Goal: Task Accomplishment & Management: Manage account settings

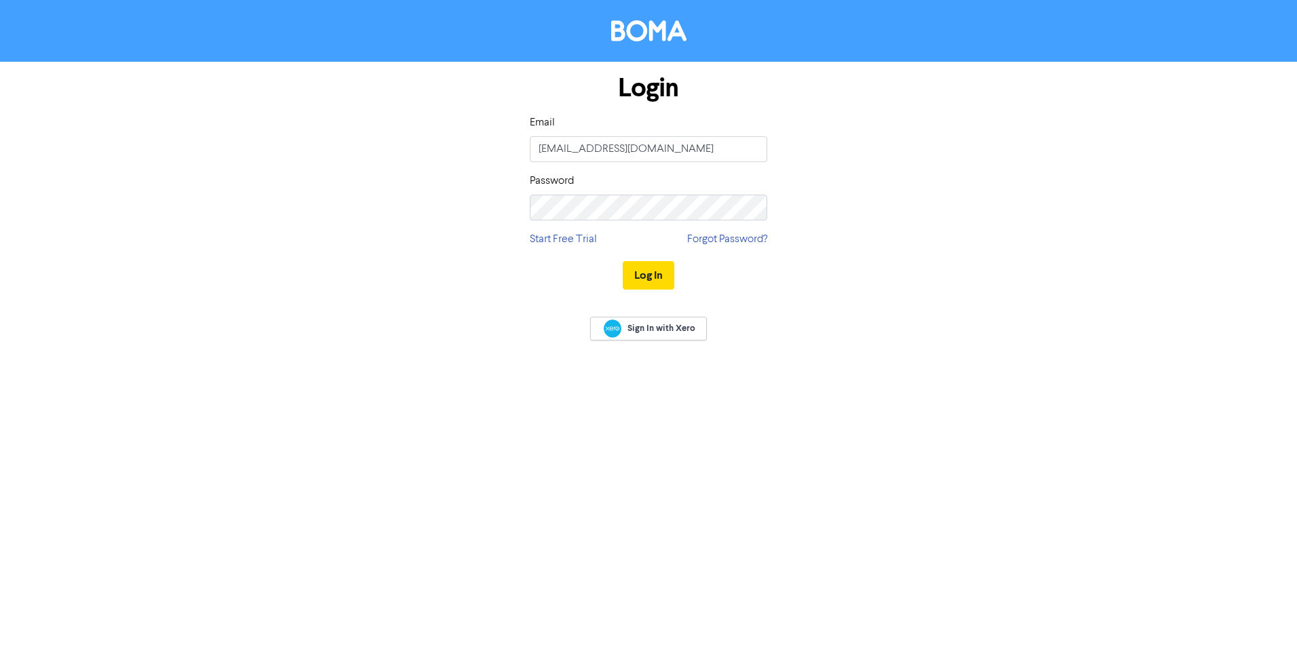
click at [647, 273] on button "Log In" at bounding box center [649, 275] width 52 height 29
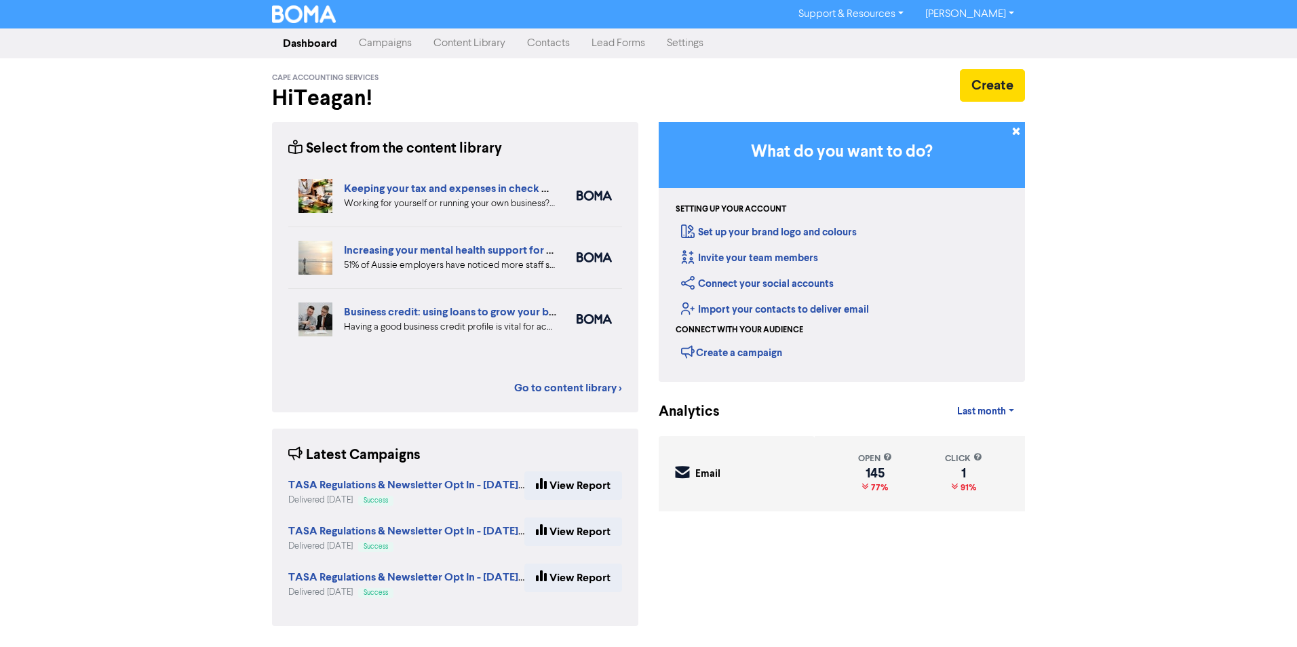
click at [561, 41] on link "Contacts" at bounding box center [548, 43] width 64 height 27
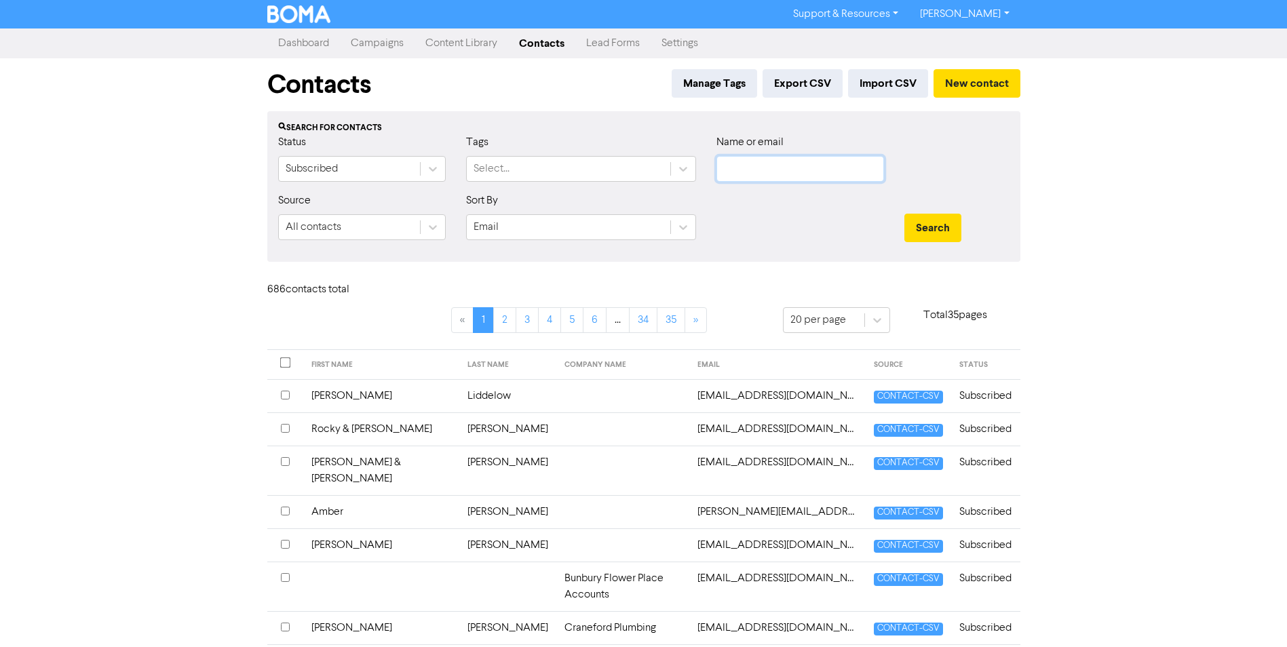
click at [816, 159] on input "text" at bounding box center [801, 169] width 168 height 26
type input "elsd"
click at [905, 214] on button "Search" at bounding box center [933, 228] width 57 height 29
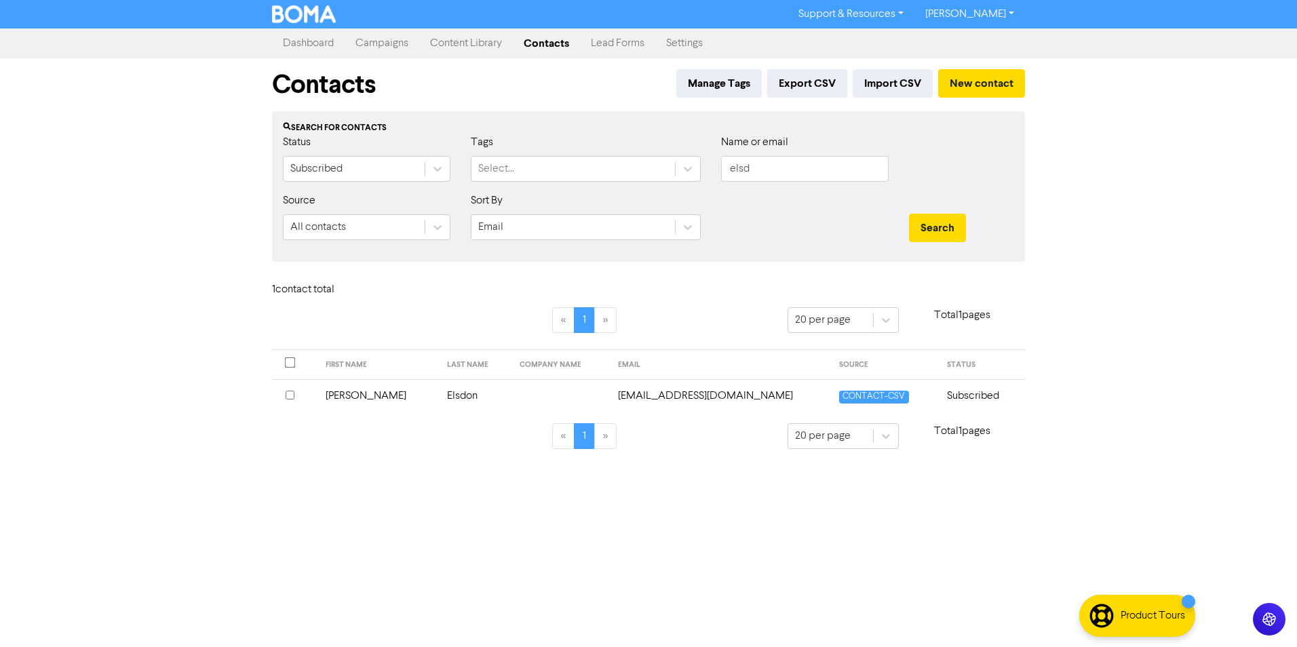
click at [371, 392] on td "[PERSON_NAME]" at bounding box center [379, 395] width 122 height 33
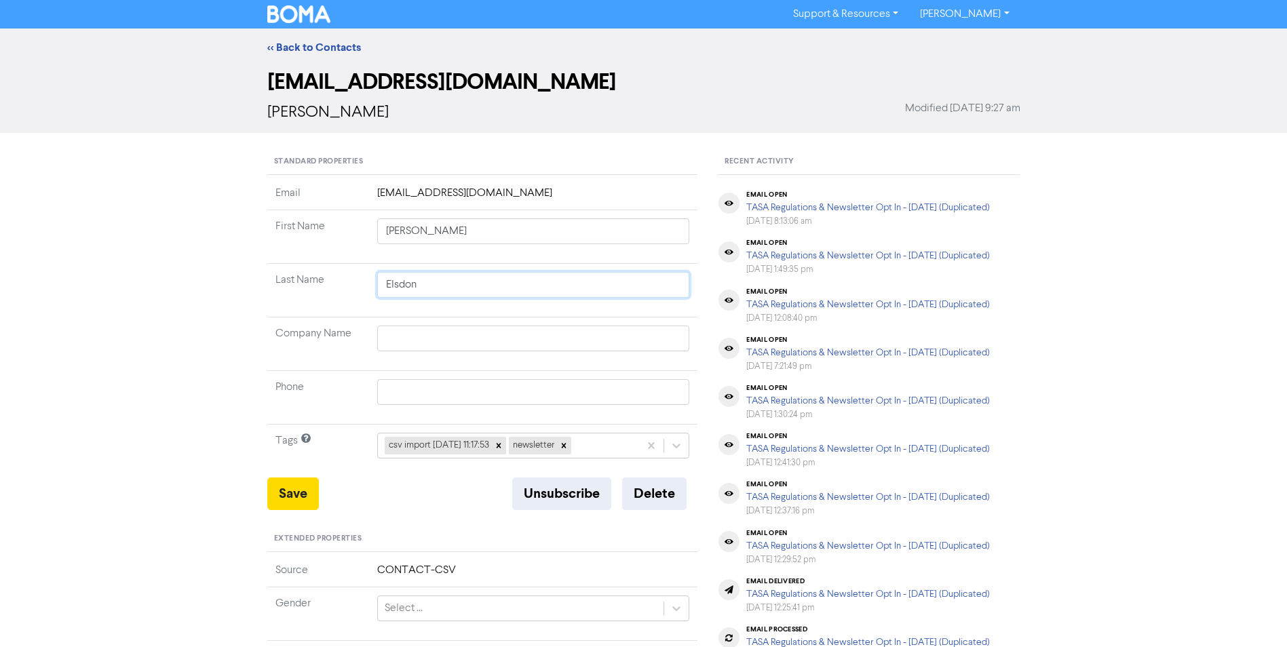
click at [489, 278] on input "Elsdon" at bounding box center [533, 285] width 313 height 26
type input "L"
type input "Lo"
type input "Low"
type input "[PERSON_NAME]"
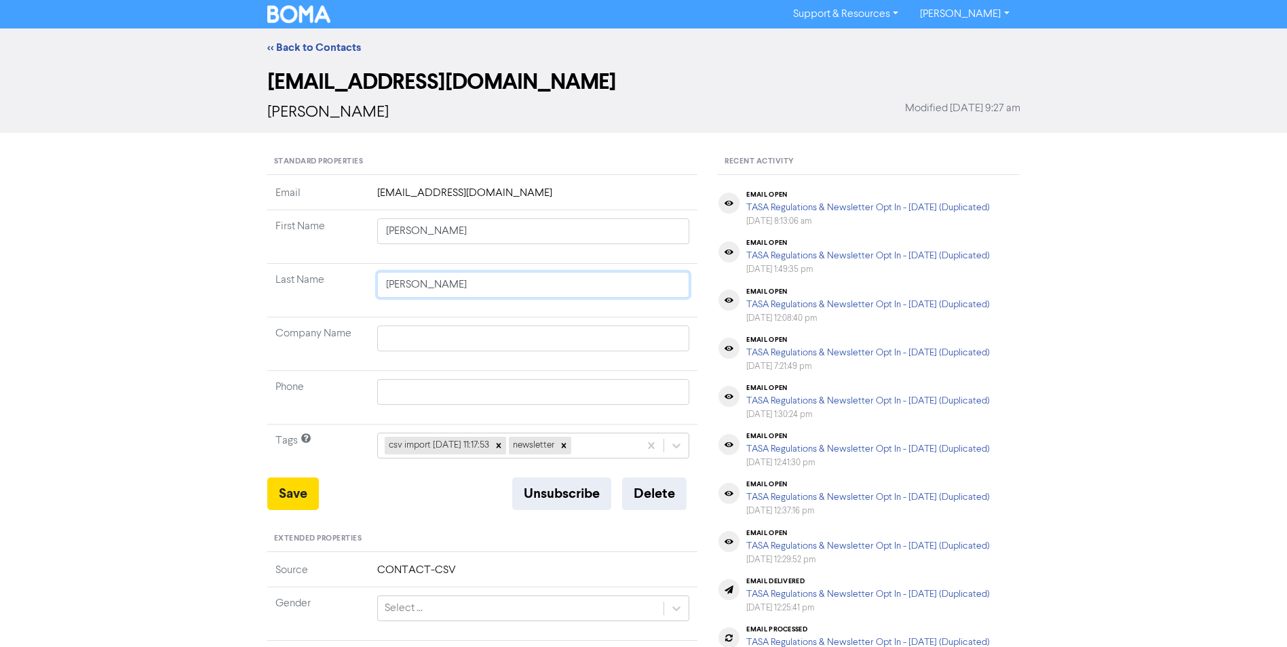
type input "[PERSON_NAME]"
click at [608, 150] on div "Standard Properties" at bounding box center [482, 162] width 431 height 26
click at [276, 496] on button "Save" at bounding box center [293, 494] width 52 height 33
click at [284, 494] on button "Save" at bounding box center [293, 494] width 52 height 33
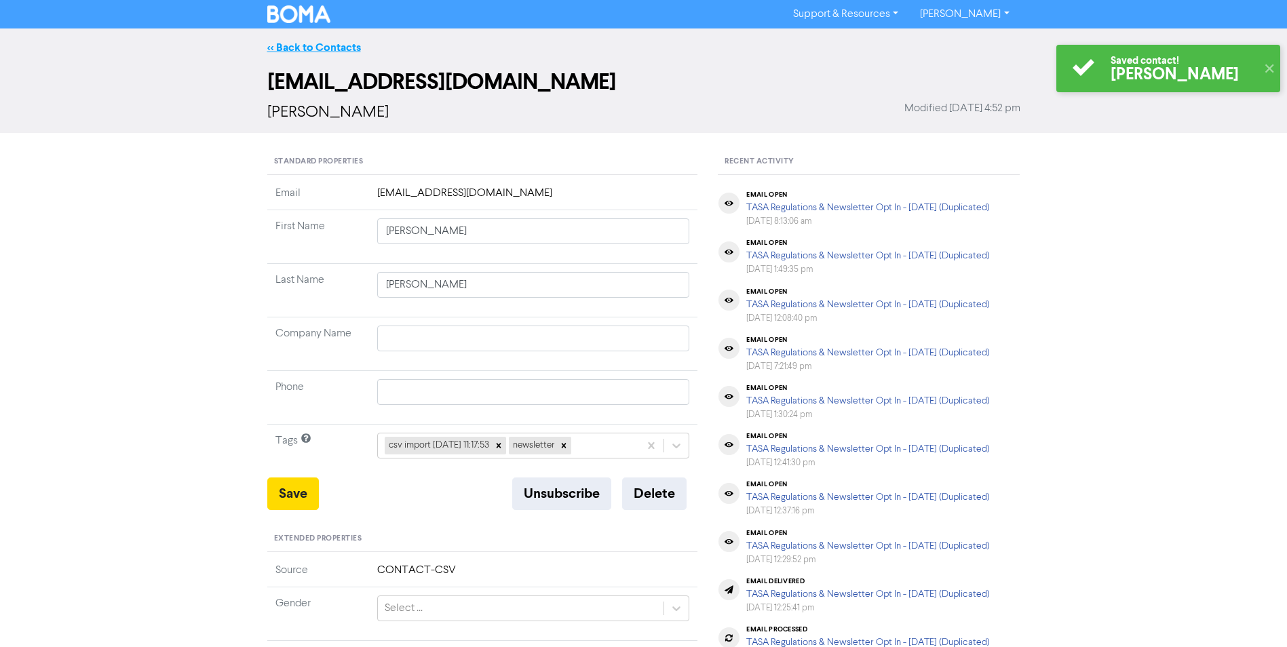
click at [314, 45] on link "<< Back to Contacts" at bounding box center [314, 48] width 94 height 14
